Goal: Task Accomplishment & Management: Use online tool/utility

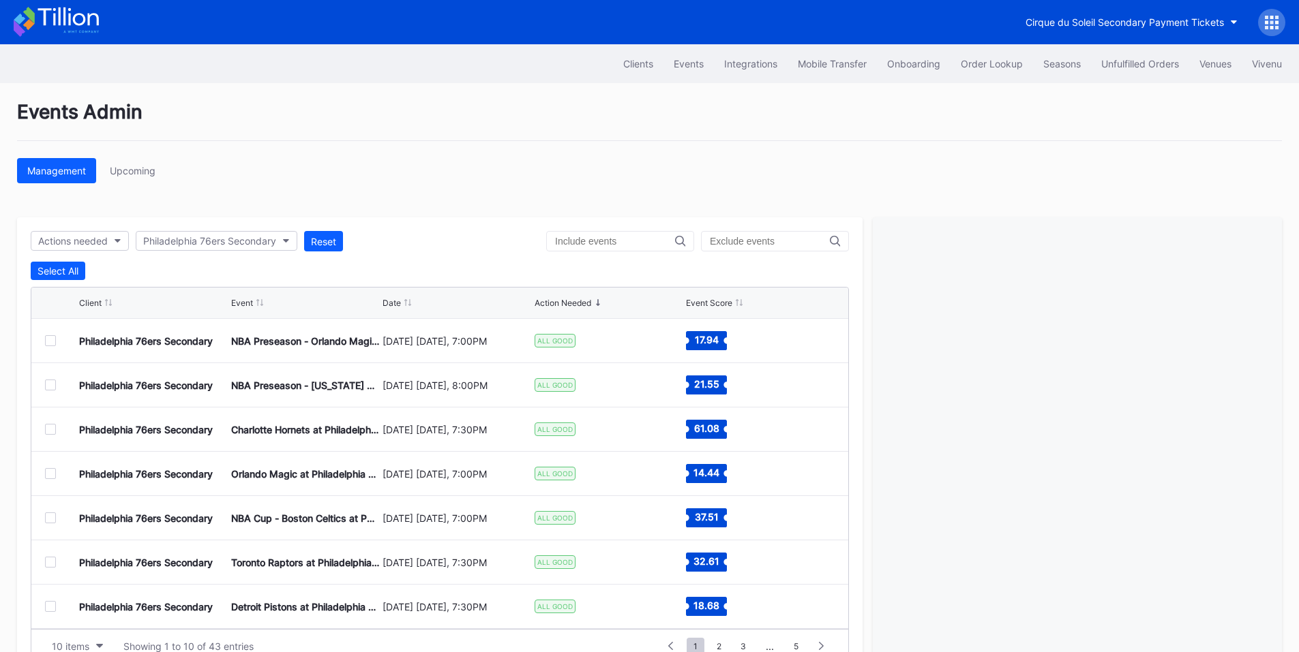
scroll to position [42, 0]
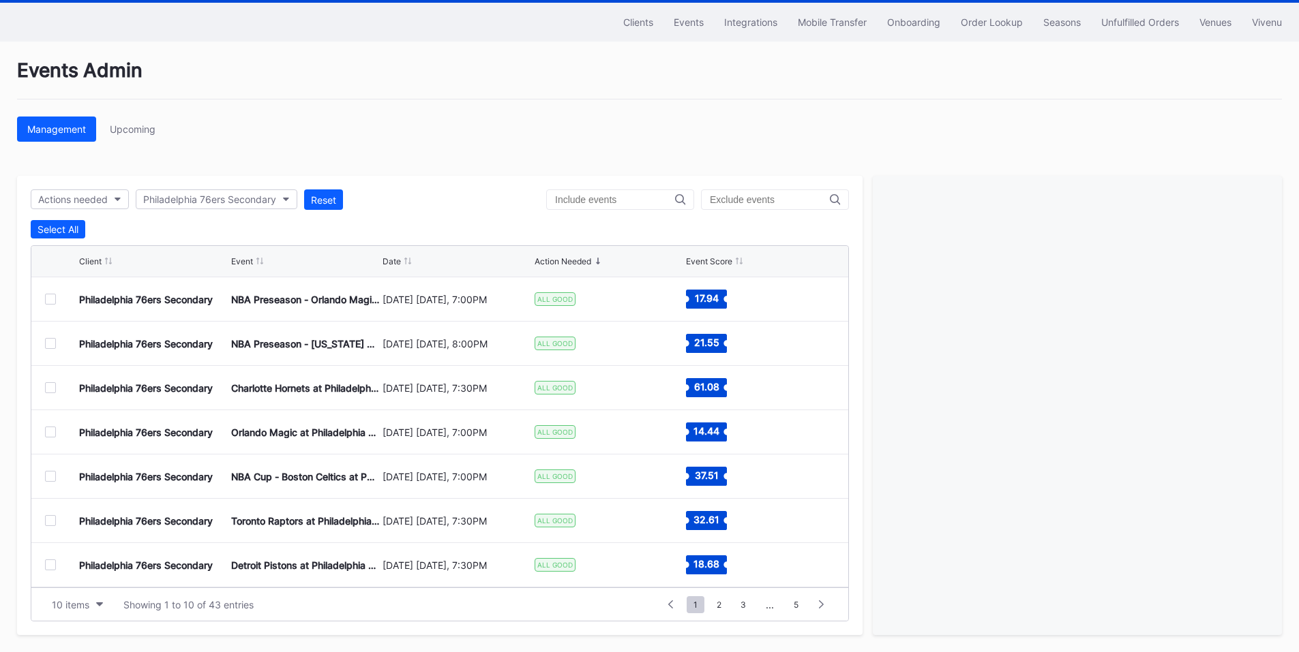
click at [1138, 22] on div "Unfulfilled Orders" at bounding box center [1140, 22] width 78 height 12
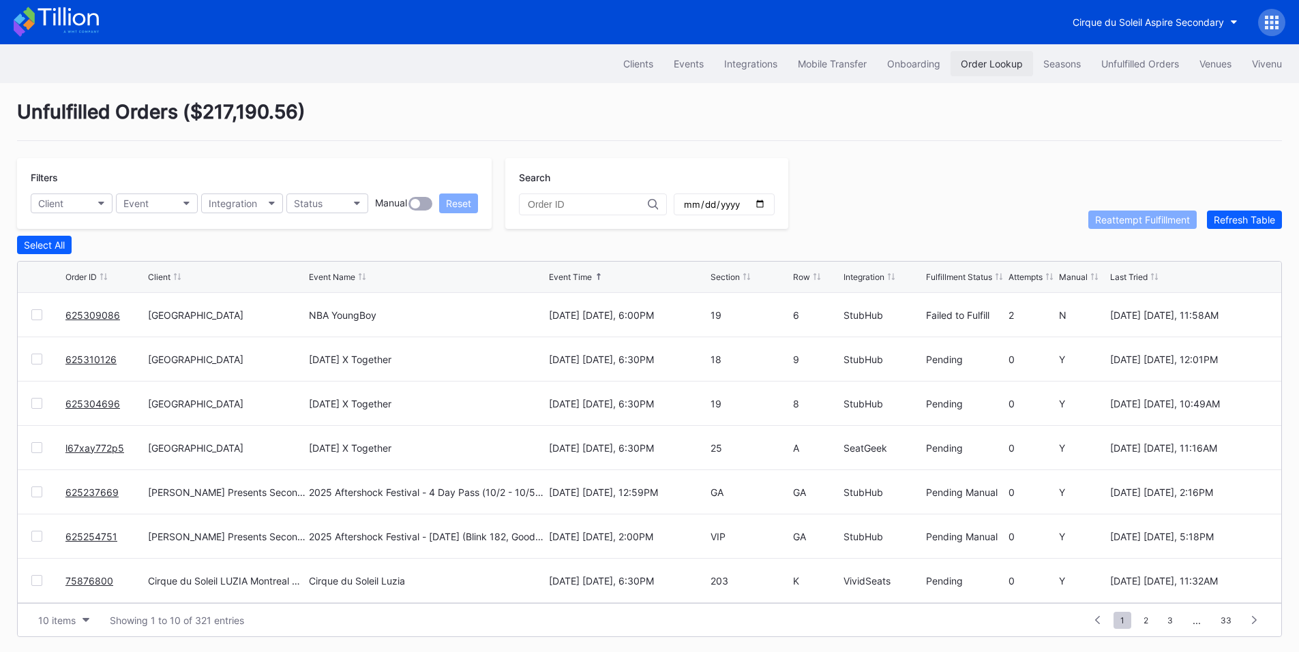
click at [970, 65] on div "Order Lookup" at bounding box center [992, 64] width 62 height 12
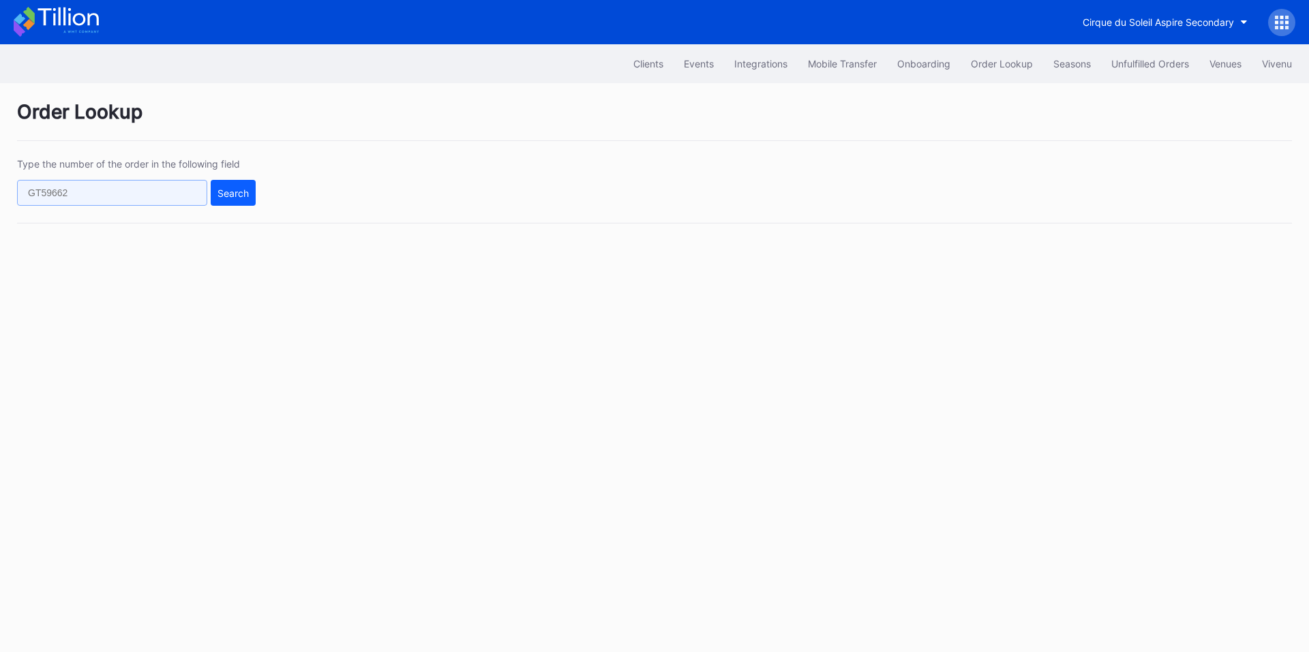
click at [102, 185] on input "text" at bounding box center [112, 193] width 190 height 26
paste input "625050991"
click at [245, 194] on div "Search" at bounding box center [232, 193] width 31 height 12
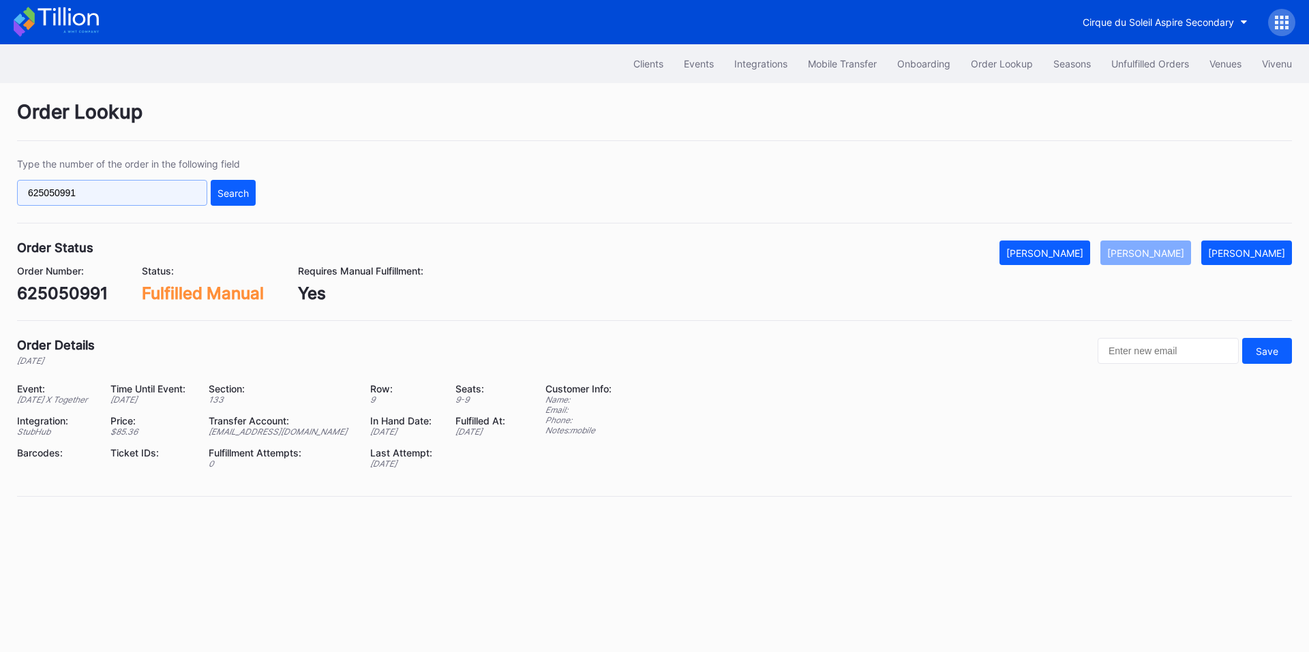
click at [166, 205] on input "625050991" at bounding box center [112, 193] width 190 height 26
paste input "50294454"
type input "50294454"
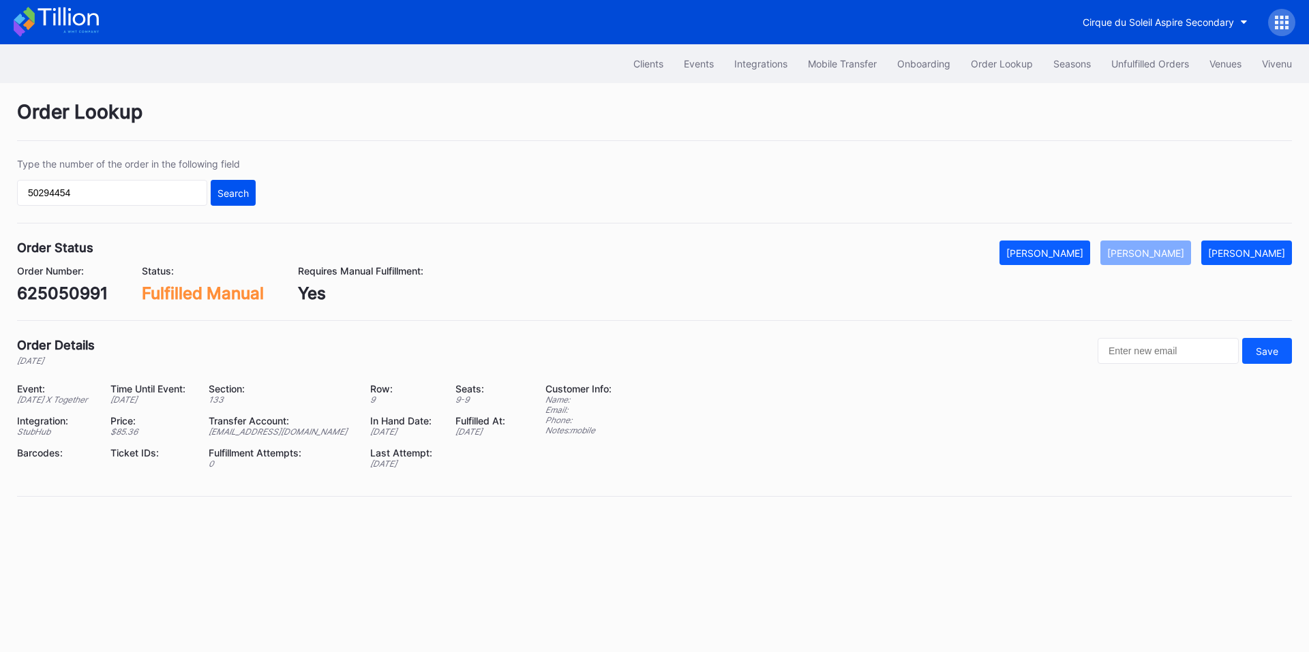
click at [242, 187] on div "Search" at bounding box center [232, 193] width 31 height 12
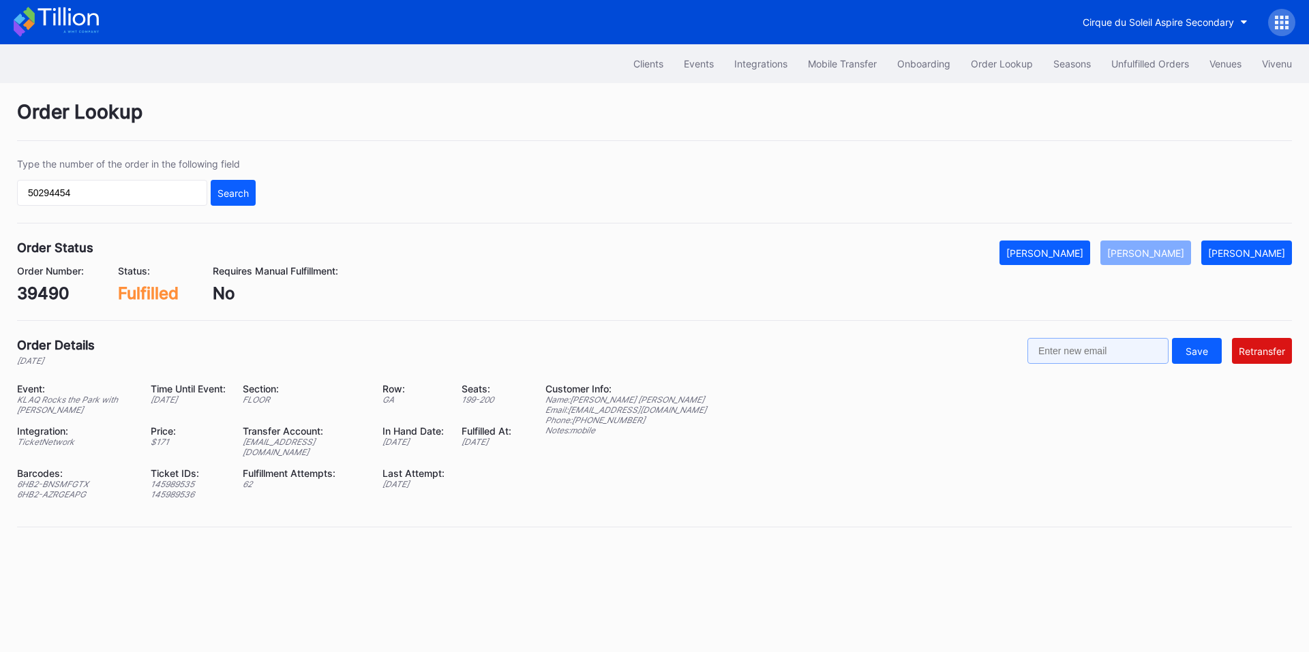
click at [1095, 344] on input "text" at bounding box center [1097, 351] width 141 height 26
paste input "cassieklein2018@yahoo.com"
type input "cassieklein2018@yahoo.com"
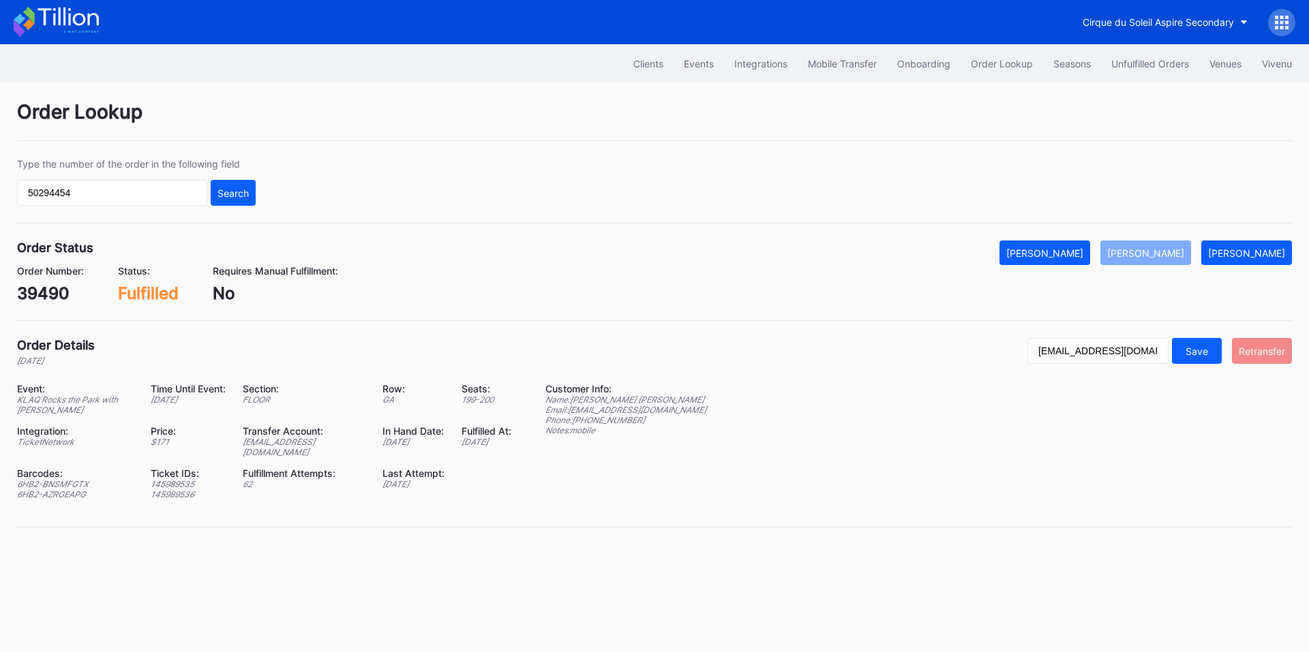
click at [1269, 342] on button "Retransfer" at bounding box center [1262, 351] width 60 height 26
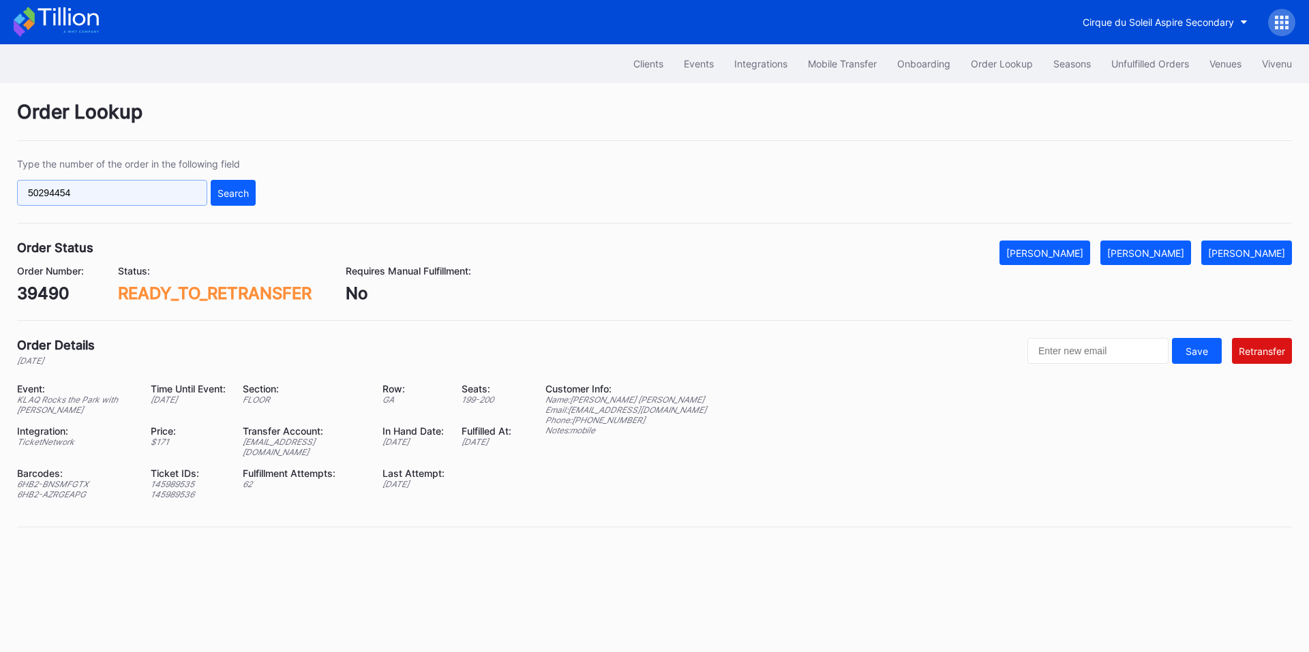
click at [157, 185] on input "50294454" at bounding box center [112, 193] width 190 height 26
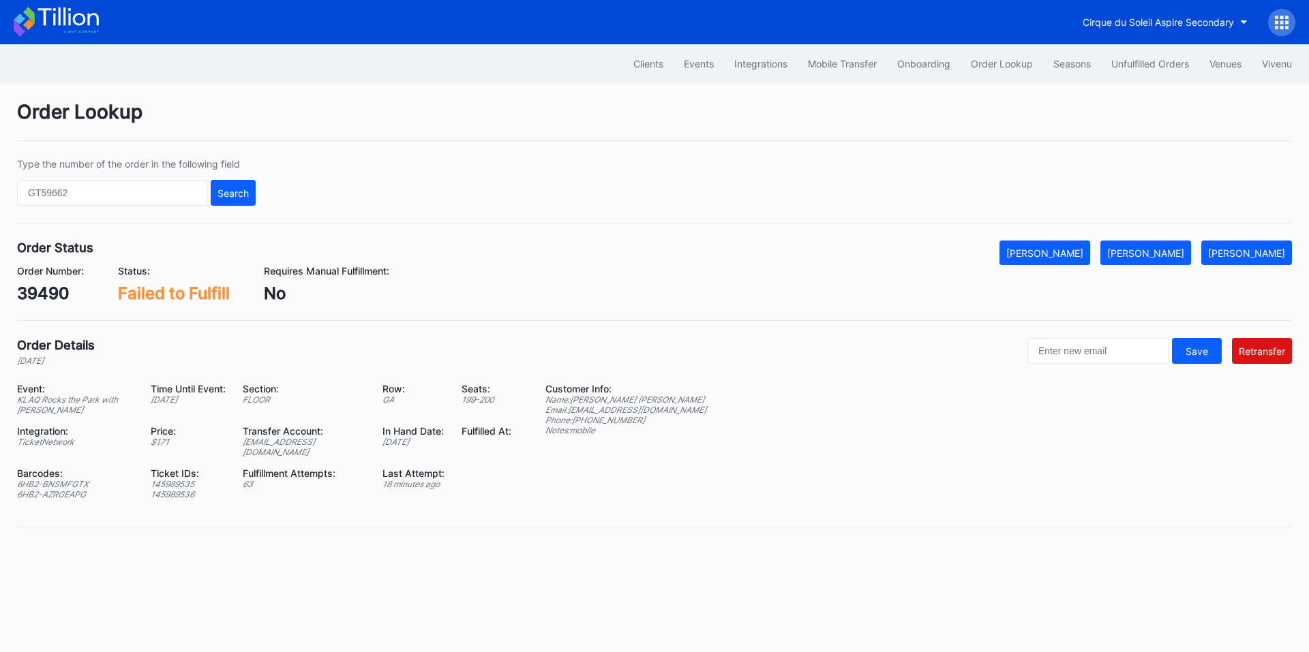
click at [318, 438] on div "epcbaseball3@eventdynamic.com" at bounding box center [304, 447] width 123 height 20
copy div "epcbaseball3@eventdynamic.com"
click at [1171, 247] on div "[PERSON_NAME]" at bounding box center [1145, 253] width 77 height 12
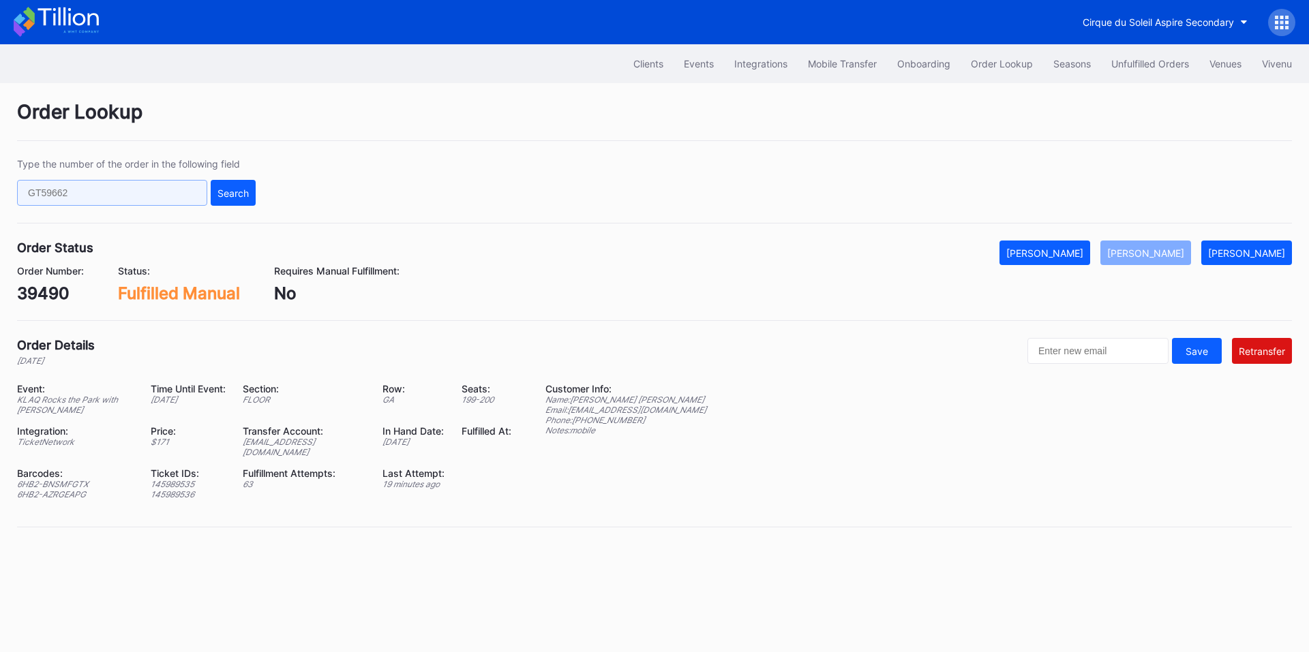
click at [162, 189] on input "text" at bounding box center [112, 193] width 190 height 26
paste input "625309086"
click at [242, 193] on div "Search" at bounding box center [232, 193] width 31 height 12
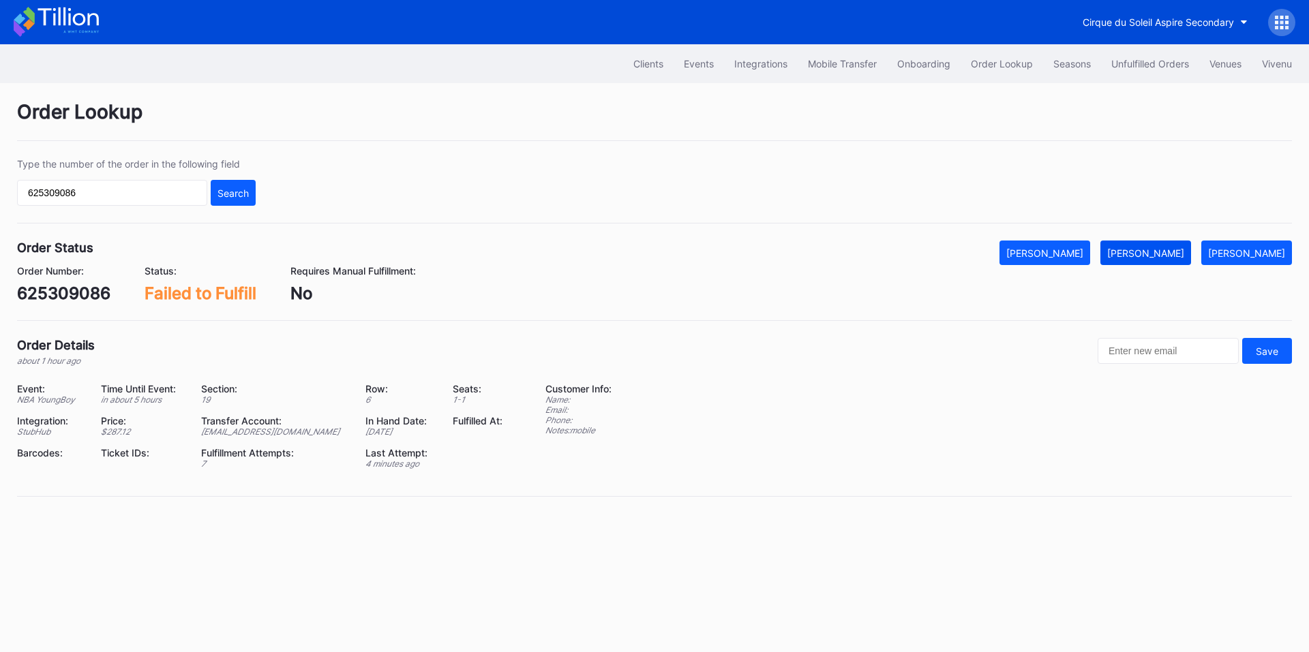
click at [1154, 250] on div "[PERSON_NAME]" at bounding box center [1145, 253] width 77 height 12
click at [145, 190] on input "625309086" at bounding box center [112, 193] width 190 height 26
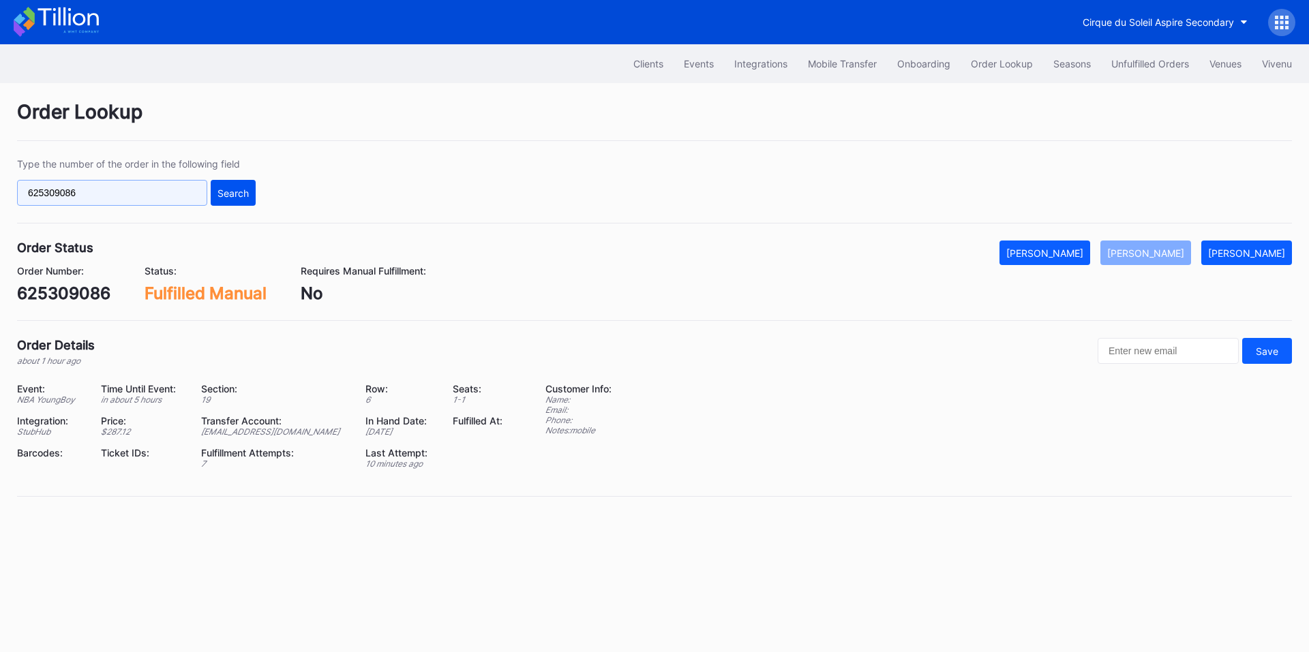
paste input "578991645"
type input "578991645"
click at [232, 188] on div "Search" at bounding box center [232, 193] width 31 height 12
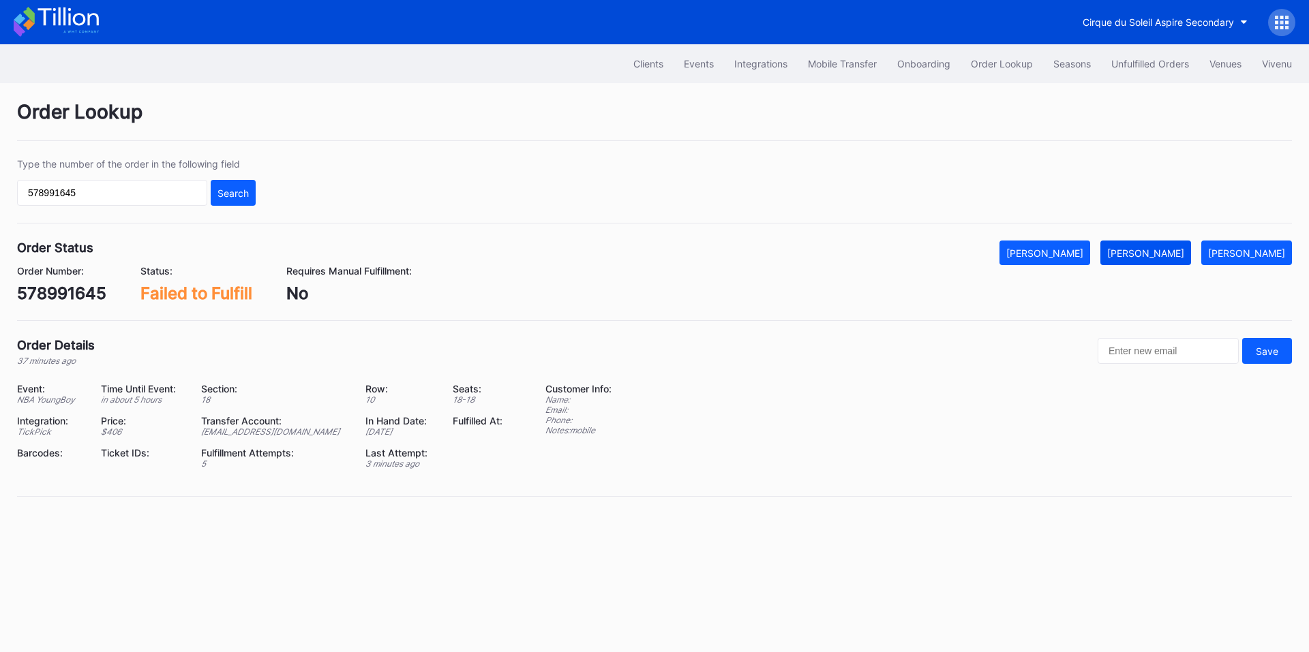
click at [1179, 263] on button "[PERSON_NAME]" at bounding box center [1145, 253] width 91 height 25
click at [1133, 63] on div "Unfulfilled Orders" at bounding box center [1150, 64] width 78 height 12
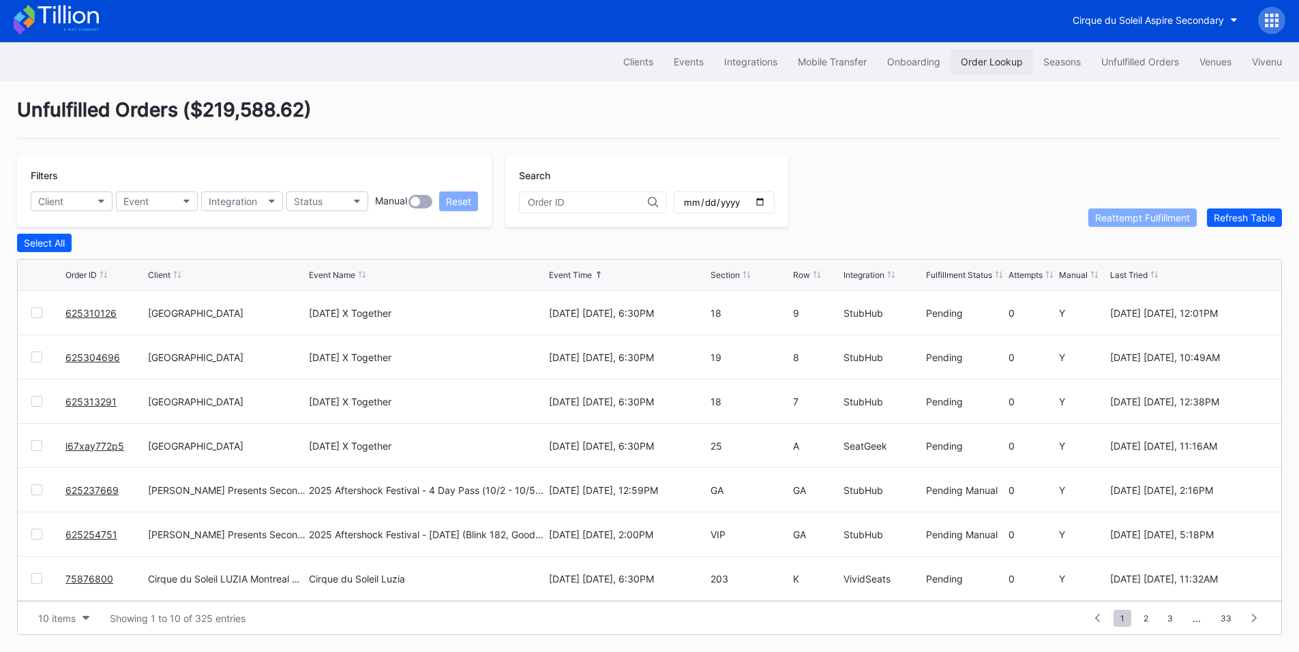
click at [982, 56] on div "Order Lookup" at bounding box center [992, 62] width 62 height 12
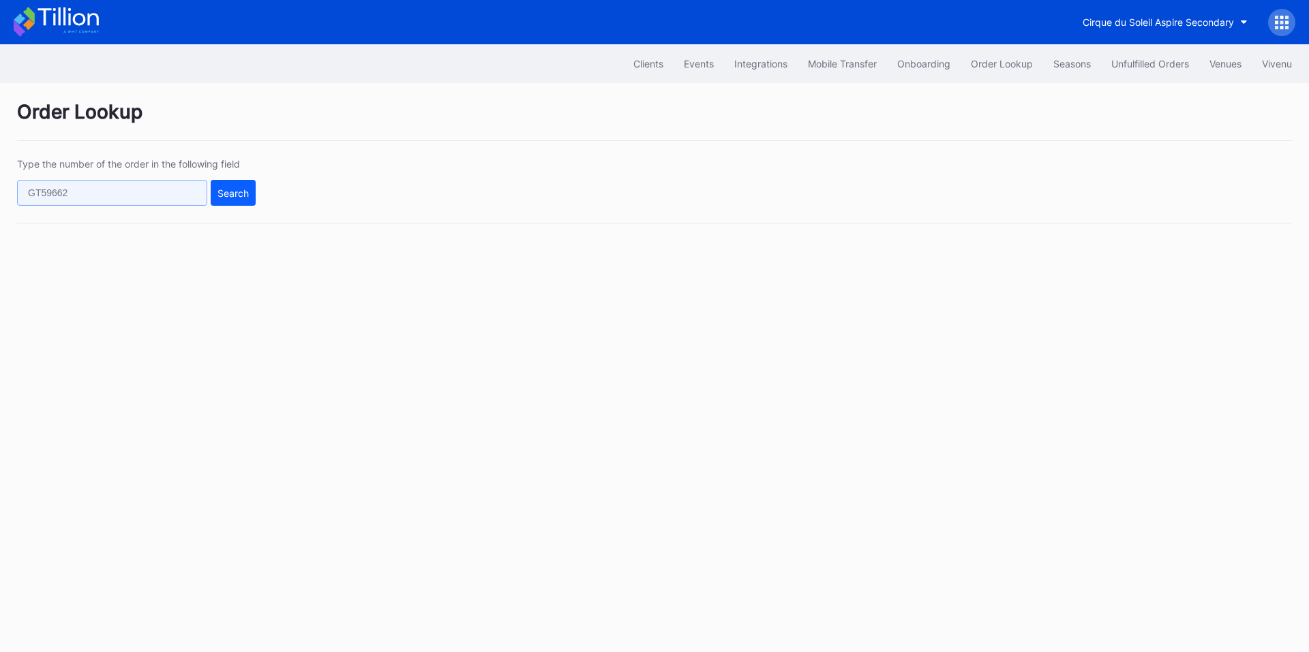
click at [132, 184] on input "text" at bounding box center [112, 193] width 190 height 26
paste input "625177340"
type input "625177340"
click at [239, 185] on button "Search" at bounding box center [233, 193] width 45 height 26
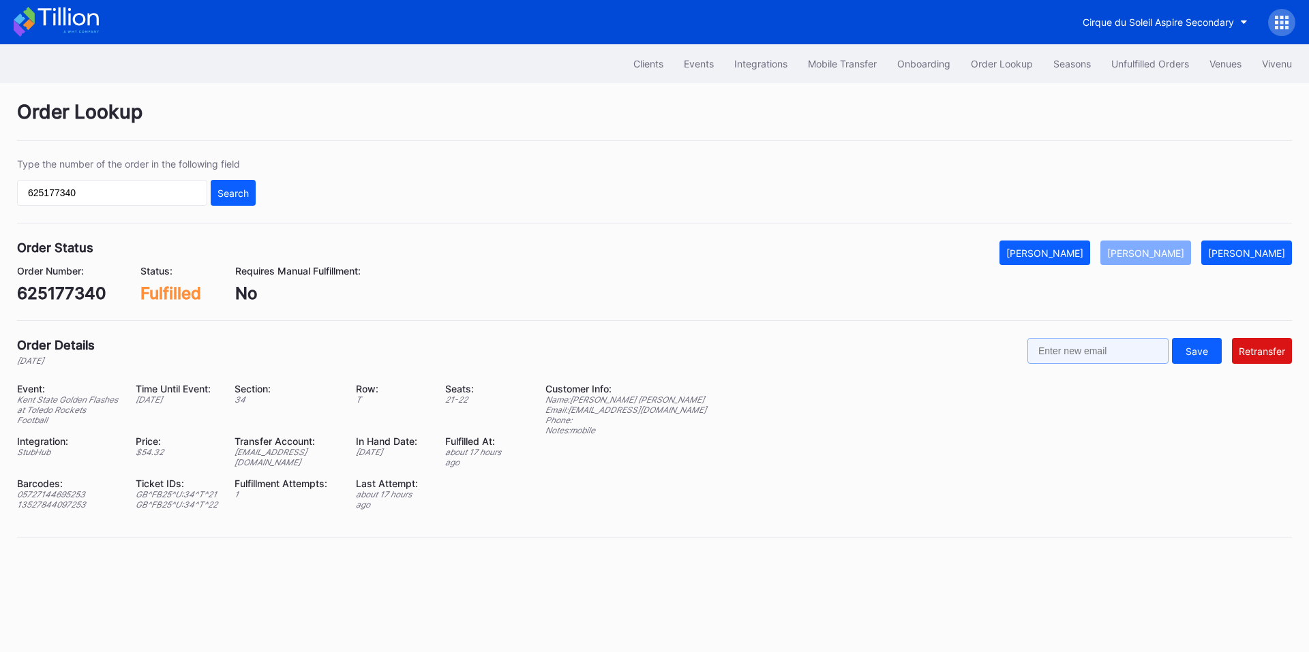
click at [1100, 342] on input "text" at bounding box center [1097, 351] width 141 height 26
paste input "[EMAIL_ADDRESS][DOMAIN_NAME]"
type input "[EMAIL_ADDRESS][DOMAIN_NAME]"
click at [1260, 342] on button "Retransfer" at bounding box center [1262, 351] width 60 height 26
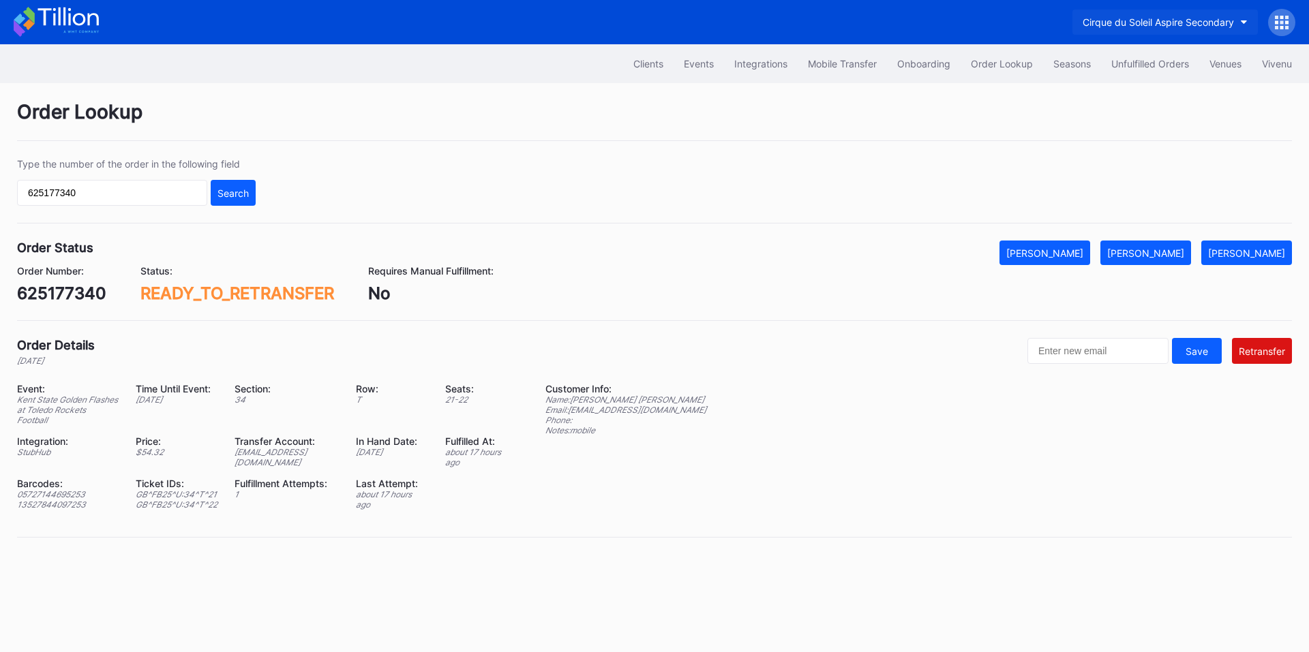
click at [1145, 22] on div "Cirque du Soleil Aspire Secondary" at bounding box center [1158, 22] width 151 height 12
type input "l"
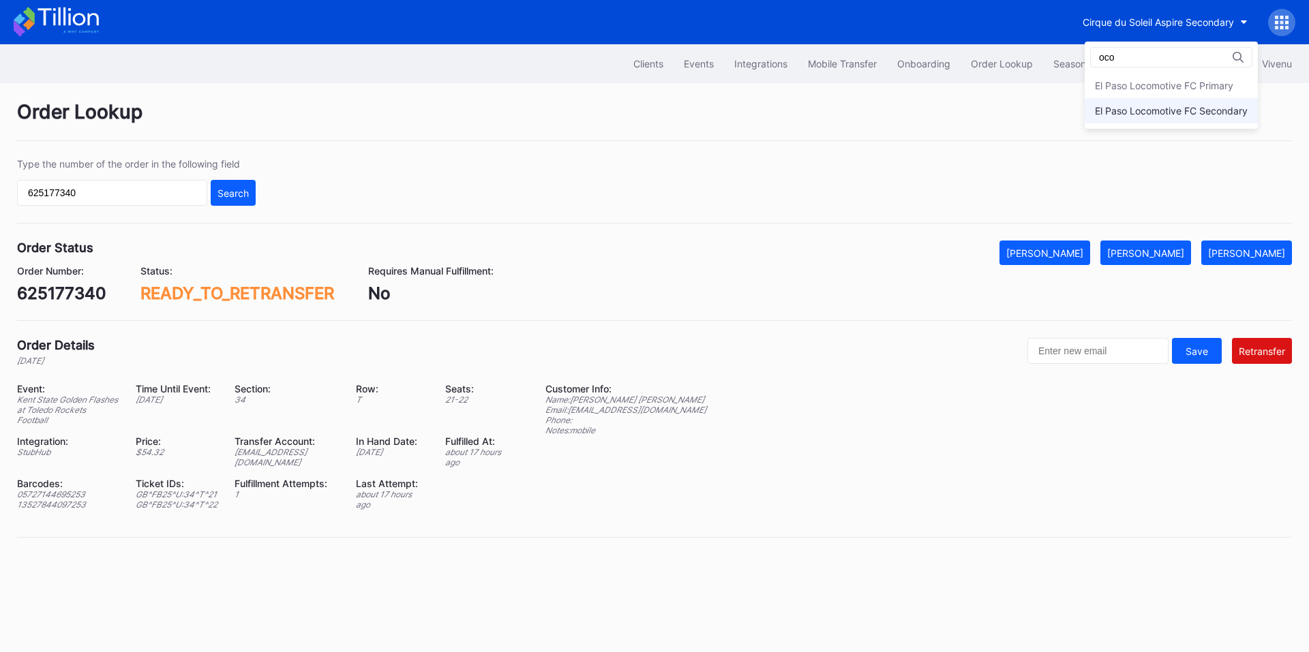
type input "oco"
click at [1138, 113] on div "El Paso Locomotive FC Secondary" at bounding box center [1171, 111] width 153 height 12
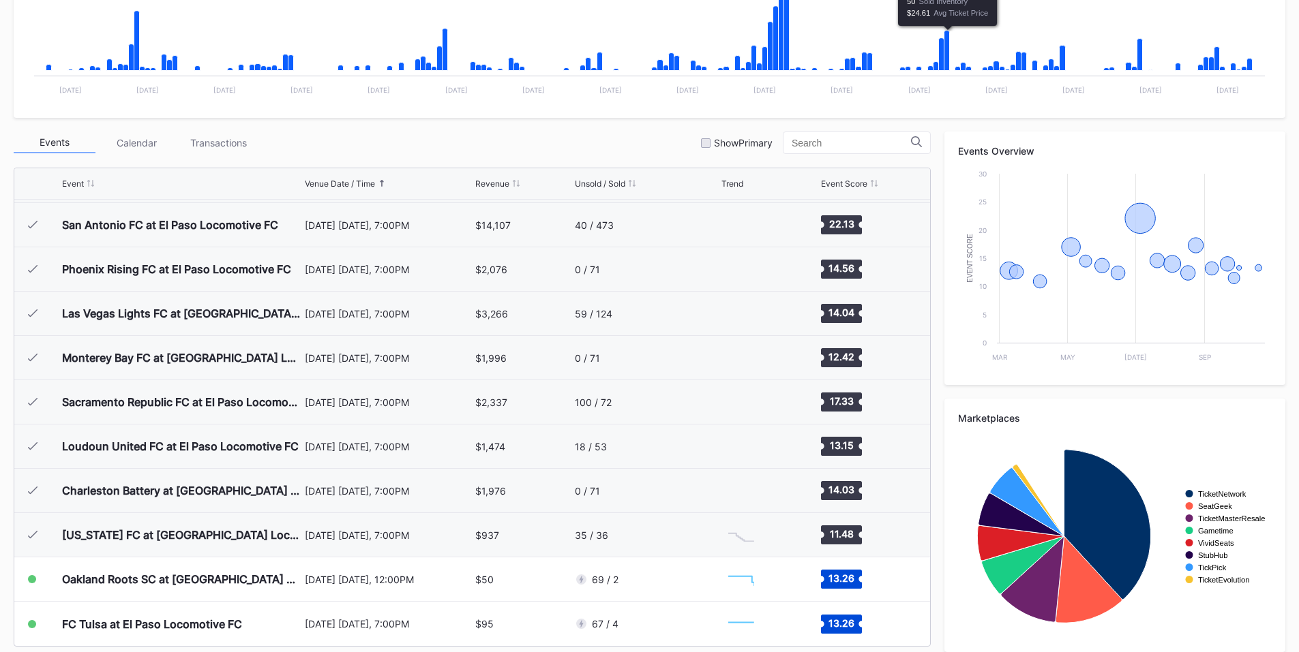
scroll to position [378, 0]
